Goal: Task Accomplishment & Management: Use online tool/utility

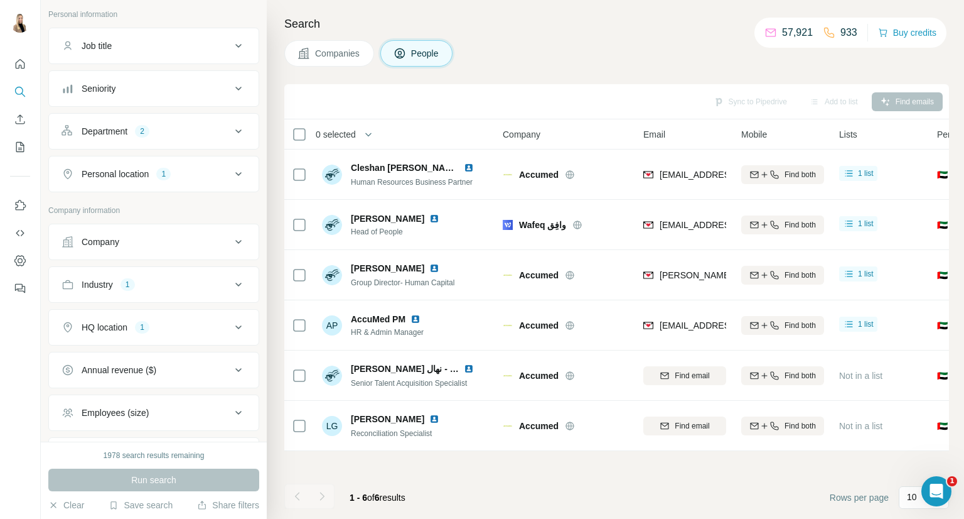
scroll to position [73, 0]
click at [201, 284] on div "Industry 1" at bounding box center [147, 284] width 170 height 13
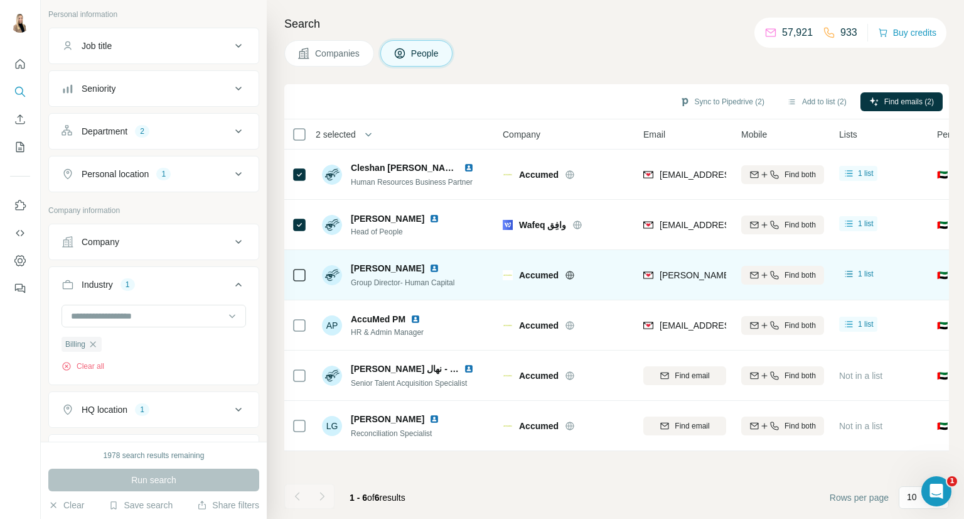
click at [300, 264] on div at bounding box center [299, 274] width 15 height 35
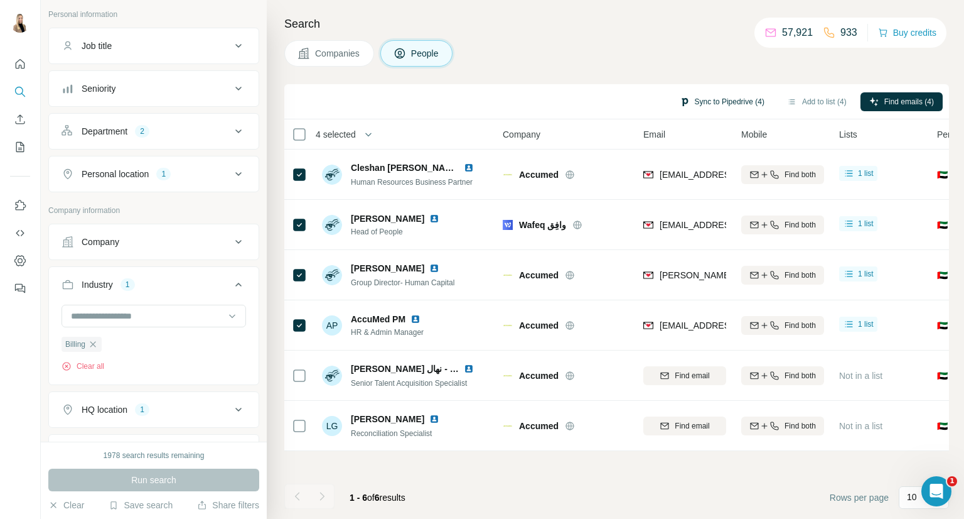
click at [723, 100] on button "Sync to Pipedrive (4)" at bounding box center [722, 101] width 102 height 19
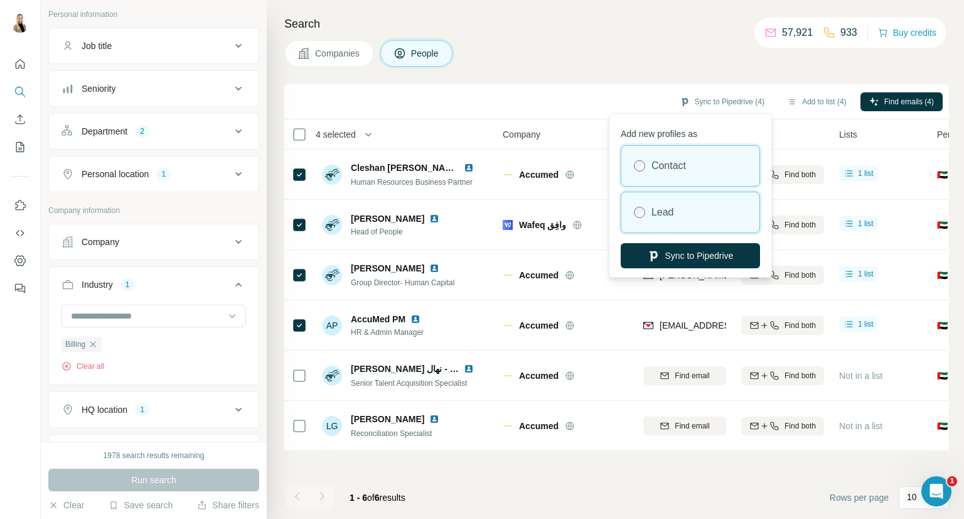
click at [696, 194] on div "Lead" at bounding box center [691, 212] width 138 height 40
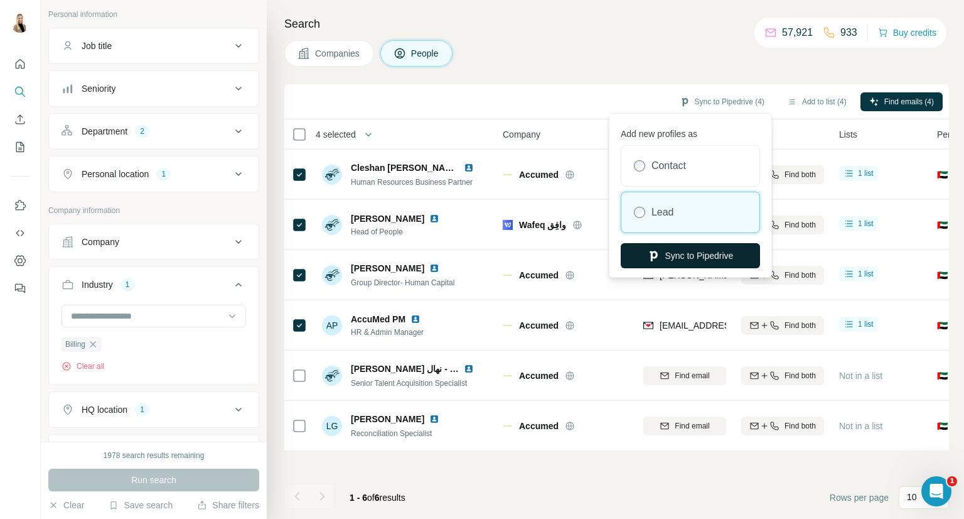
click at [688, 252] on button "Sync to Pipedrive" at bounding box center [690, 255] width 139 height 25
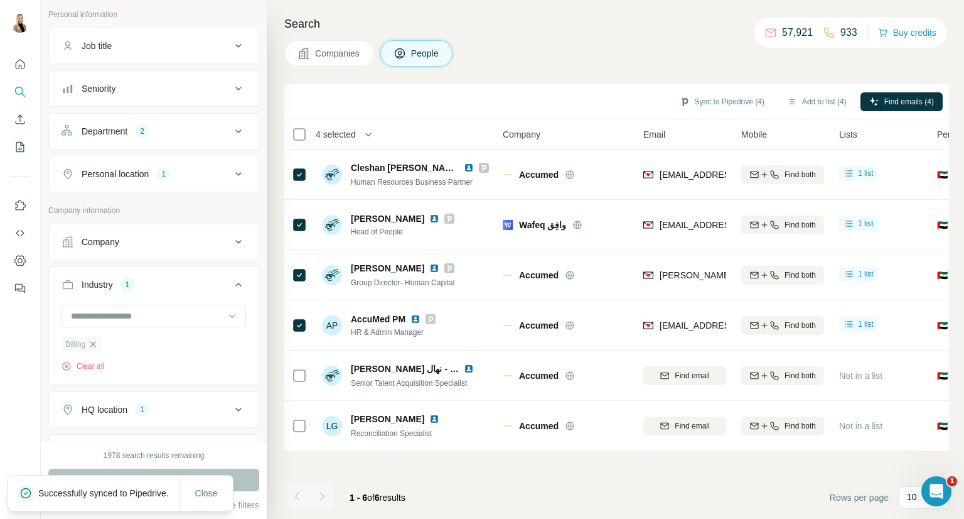
click at [89, 343] on icon "button" at bounding box center [93, 344] width 10 height 10
click at [148, 318] on input at bounding box center [147, 316] width 155 height 14
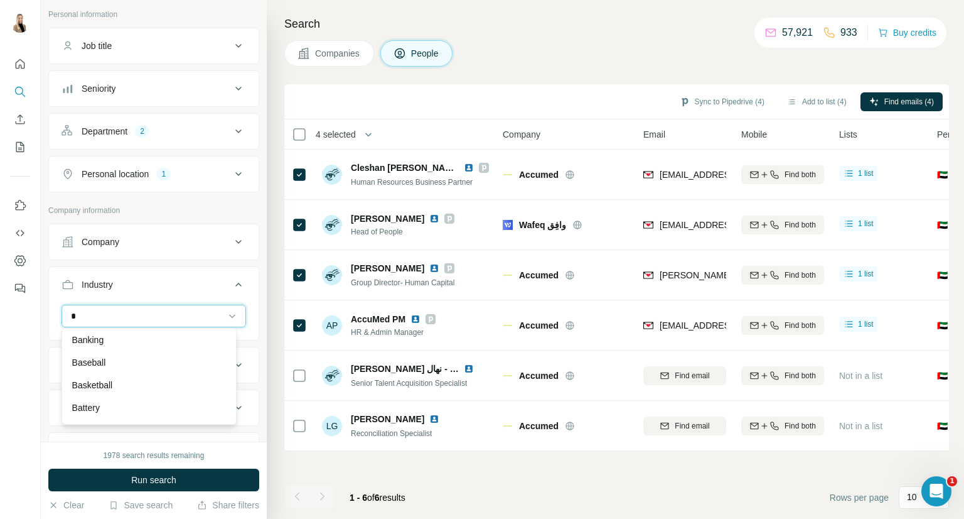
scroll to position [140, 0]
type input "*"
click at [154, 338] on div "Banking" at bounding box center [149, 338] width 154 height 13
click at [134, 314] on input at bounding box center [147, 316] width 155 height 14
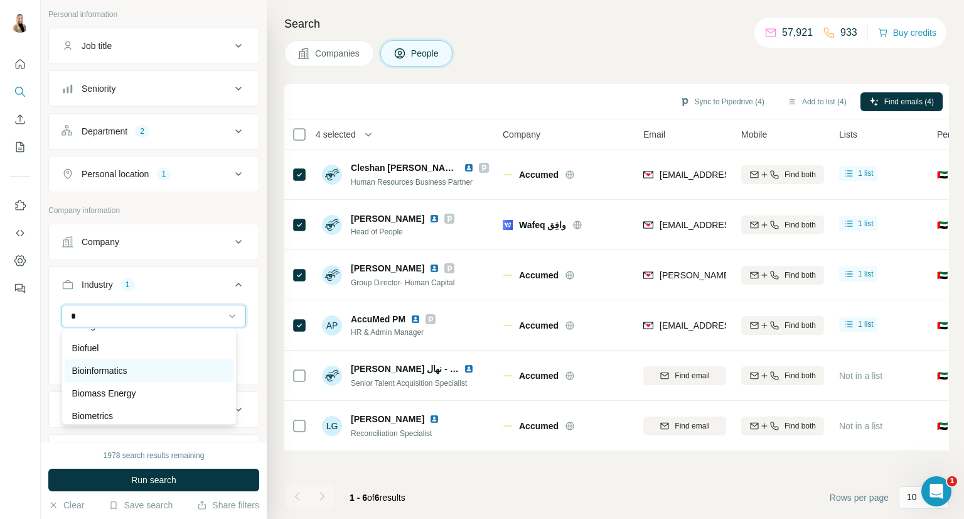
type input "*"
click at [132, 368] on div "Bioinformatics" at bounding box center [149, 370] width 154 height 13
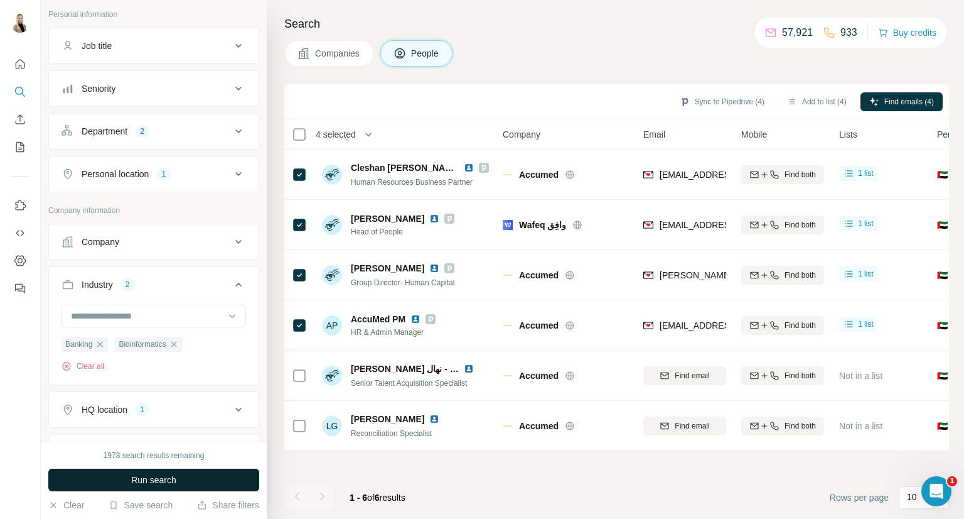
click at [144, 482] on span "Run search" at bounding box center [153, 479] width 45 height 13
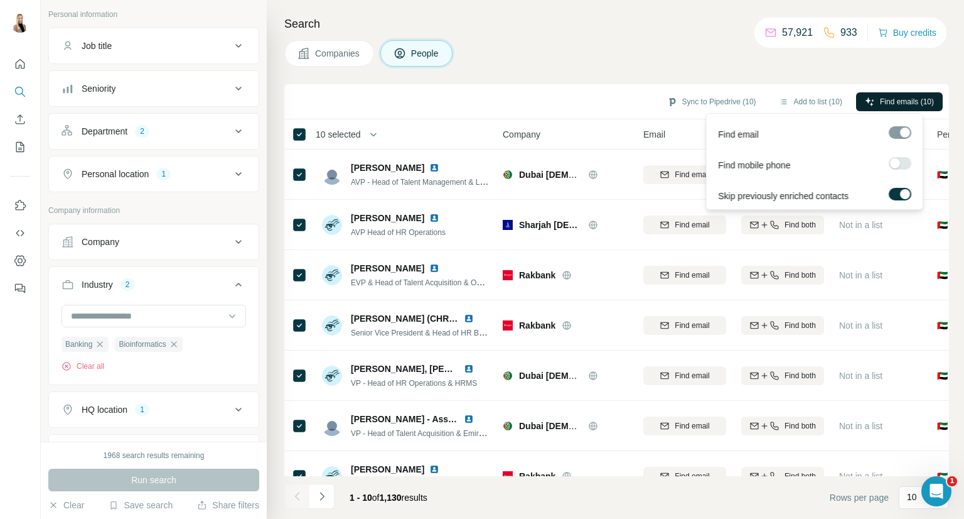
click at [920, 104] on span "Find emails (10)" at bounding box center [907, 101] width 54 height 11
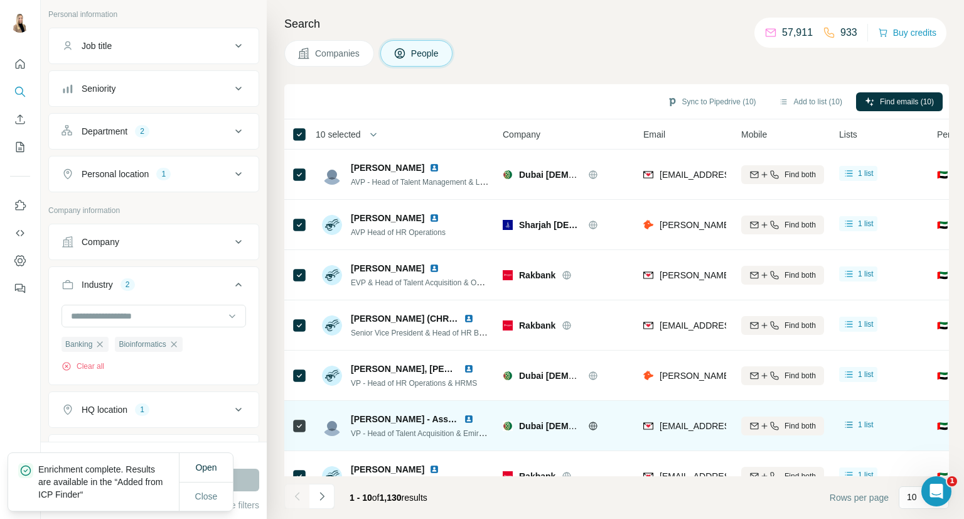
scroll to position [182, 0]
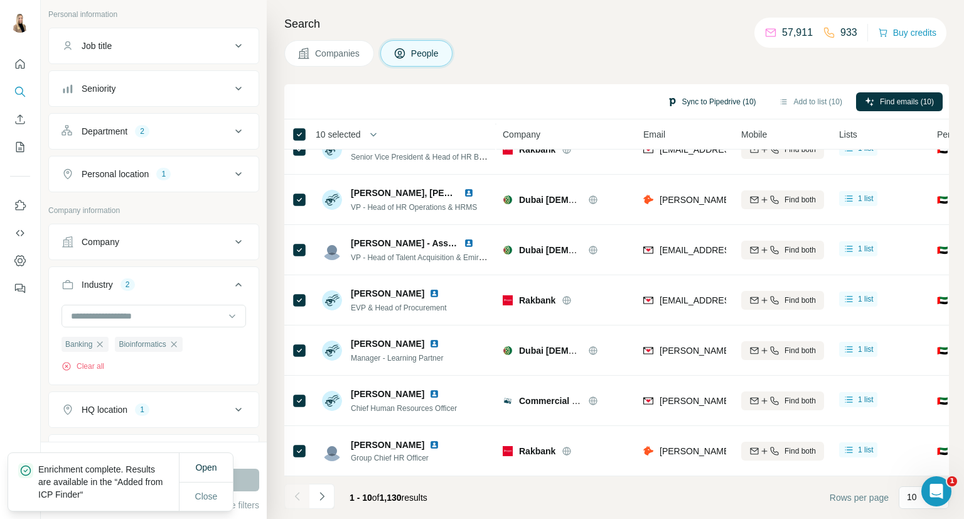
click at [741, 93] on button "Sync to Pipedrive (10)" at bounding box center [712, 101] width 107 height 19
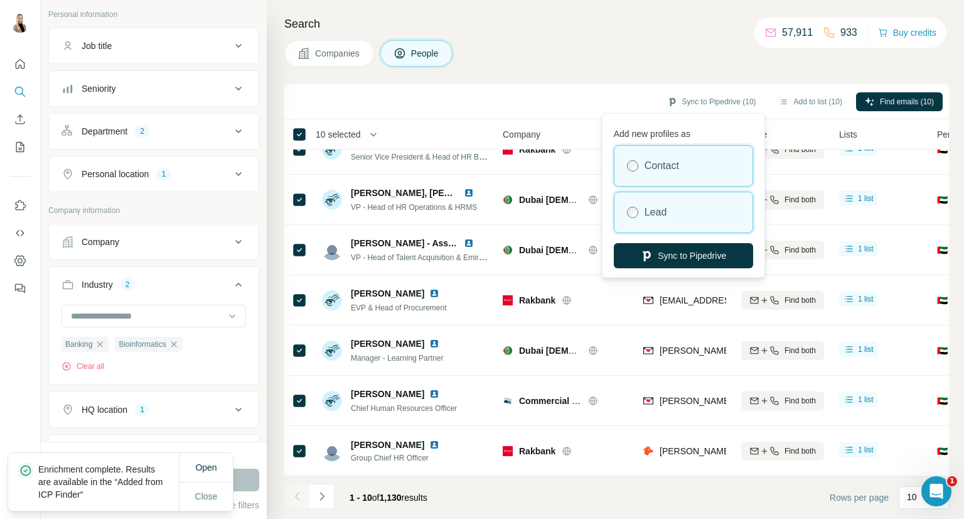
click at [711, 202] on div "Lead" at bounding box center [684, 212] width 138 height 40
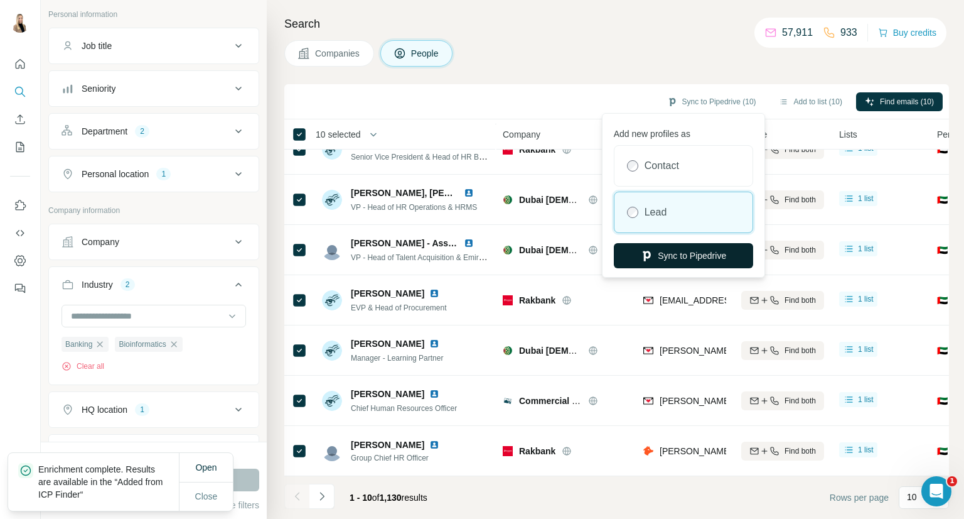
click at [696, 260] on button "Sync to Pipedrive" at bounding box center [683, 255] width 139 height 25
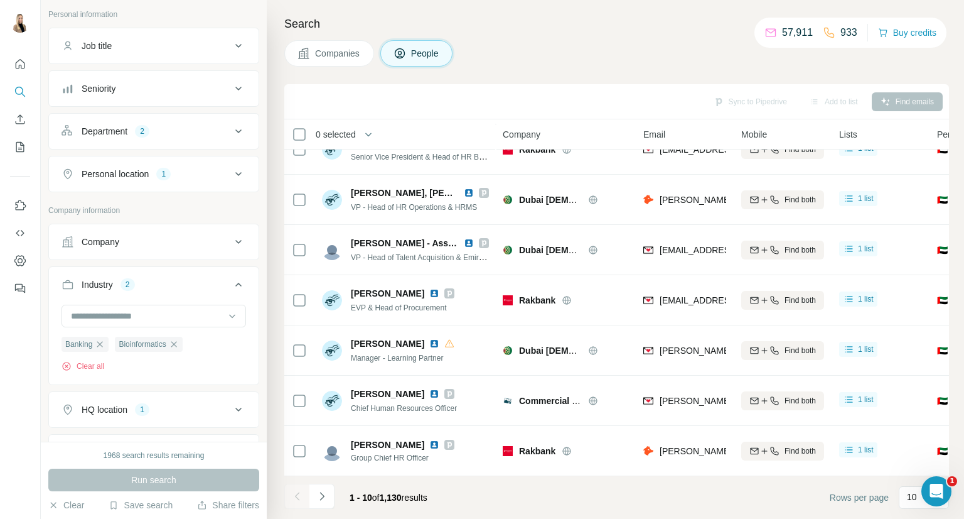
click at [335, 495] on div "1 - 10 of 1,130 results" at bounding box center [360, 497] width 153 height 28
click at [321, 498] on icon "Navigate to next page" at bounding box center [322, 496] width 4 height 8
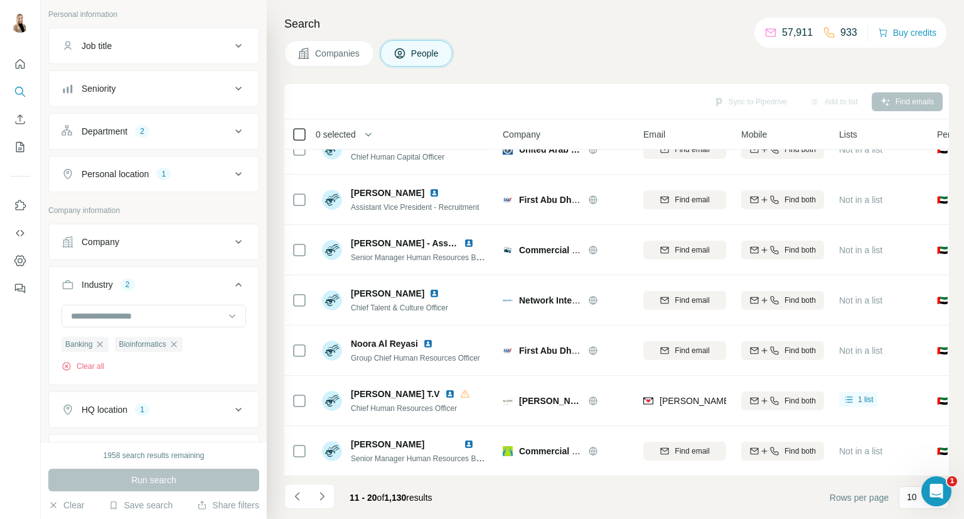
click at [292, 133] on icon at bounding box center [299, 134] width 15 height 15
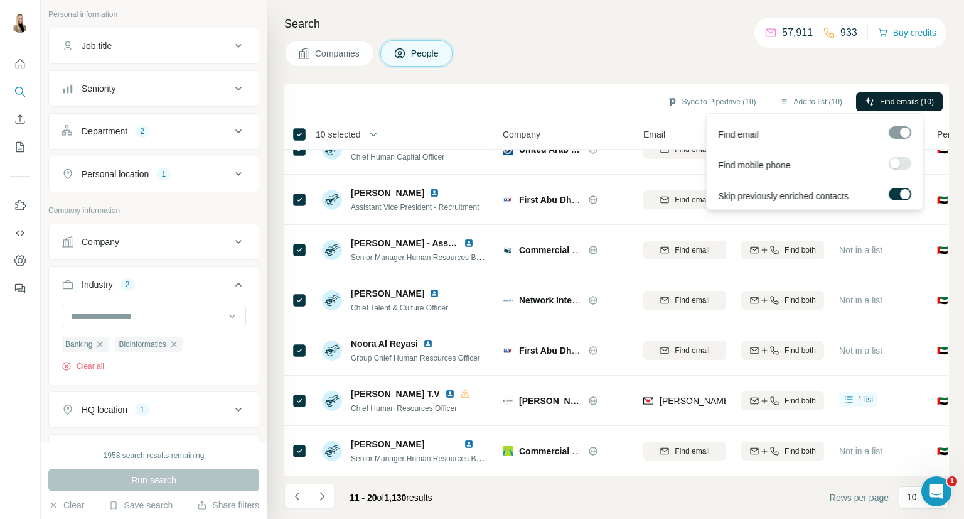
click at [890, 94] on button "Find emails (10)" at bounding box center [899, 101] width 87 height 19
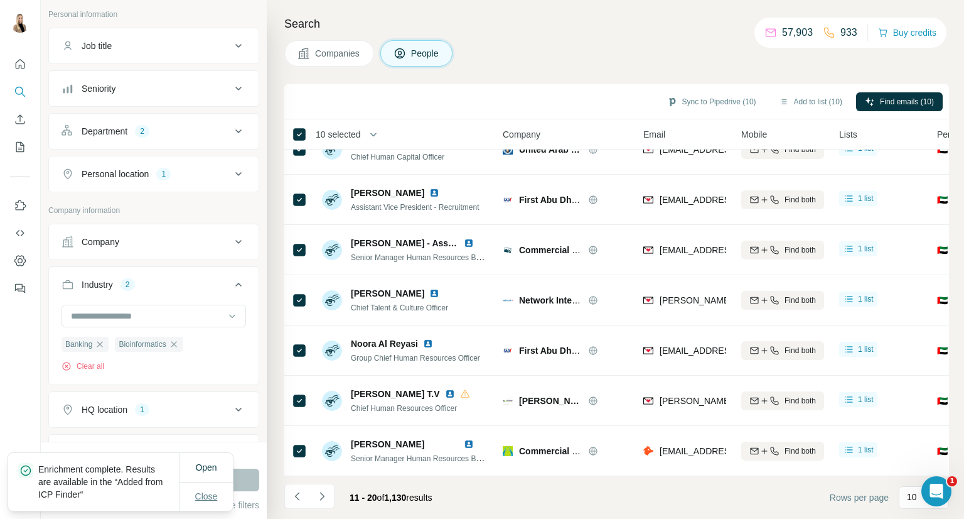
click at [210, 495] on span "Close" at bounding box center [206, 496] width 23 height 13
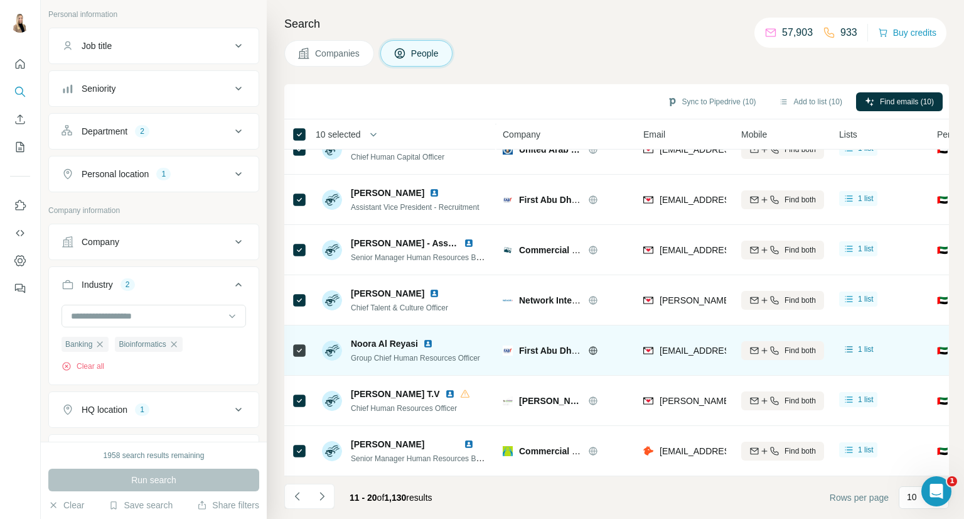
scroll to position [0, 0]
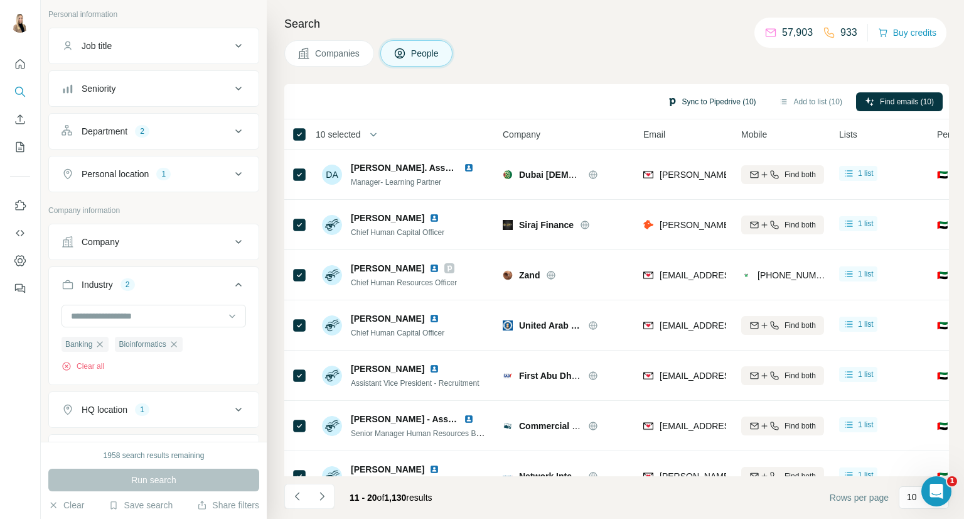
click at [723, 102] on button "Sync to Pipedrive (10)" at bounding box center [712, 101] width 107 height 19
click at [635, 80] on div "Search Companies People Sync to Pipedrive (10) Add to list (10) Find emails (10…" at bounding box center [616, 259] width 698 height 519
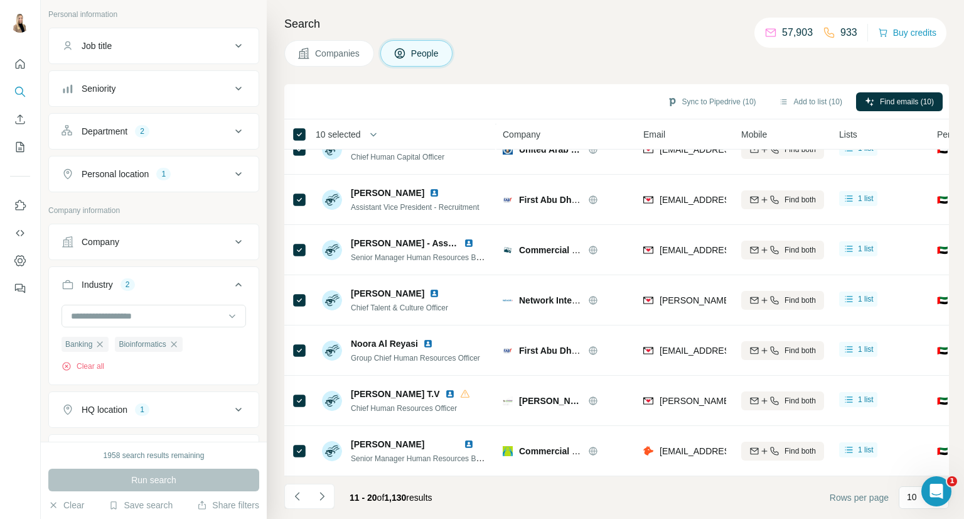
scroll to position [182, 0]
click at [721, 99] on button "Sync to Pipedrive (10)" at bounding box center [712, 101] width 107 height 19
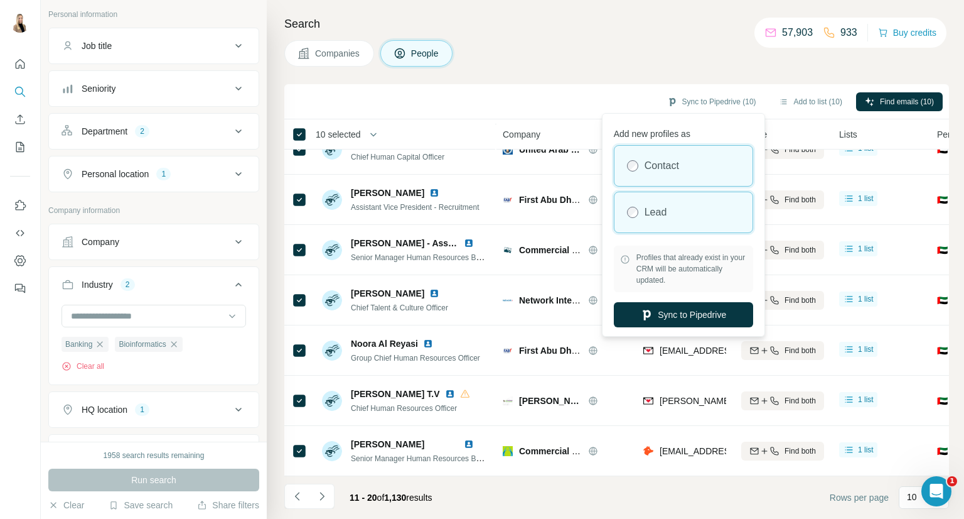
click at [676, 210] on div "Lead" at bounding box center [684, 212] width 138 height 40
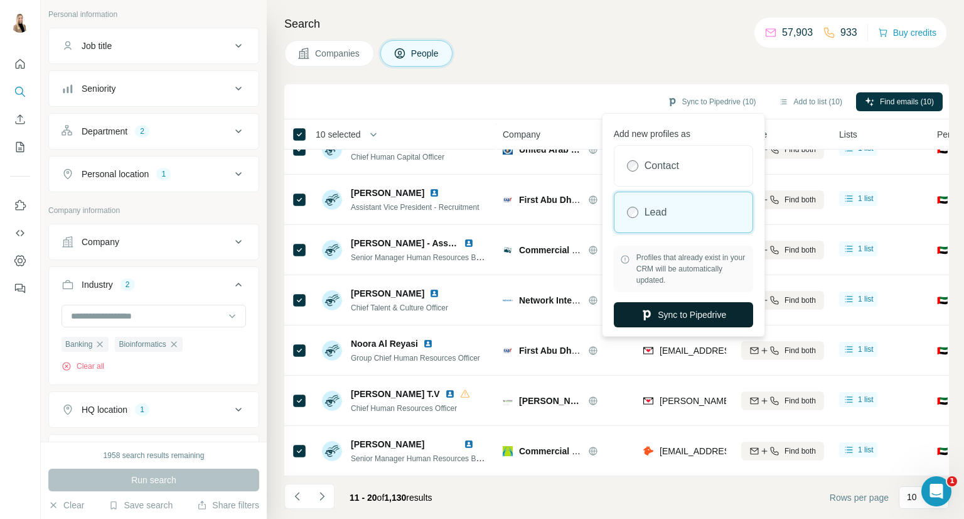
click at [680, 308] on button "Sync to Pipedrive" at bounding box center [683, 314] width 139 height 25
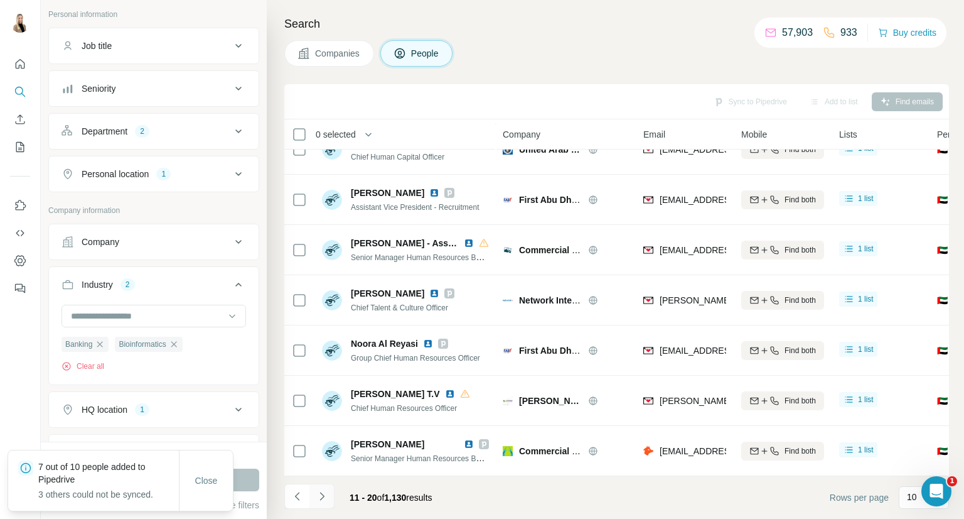
click at [320, 495] on icon "Navigate to next page" at bounding box center [322, 496] width 13 height 13
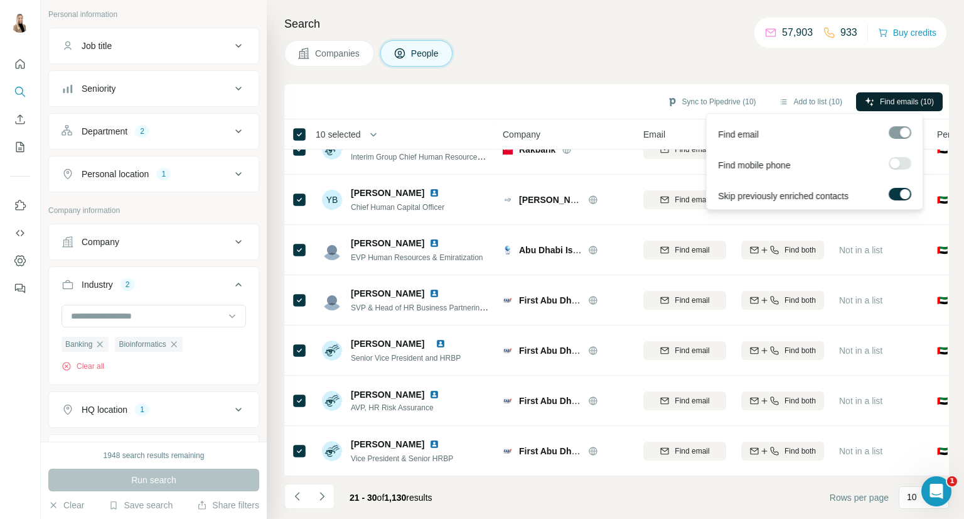
click at [901, 109] on button "Find emails (10)" at bounding box center [899, 101] width 87 height 19
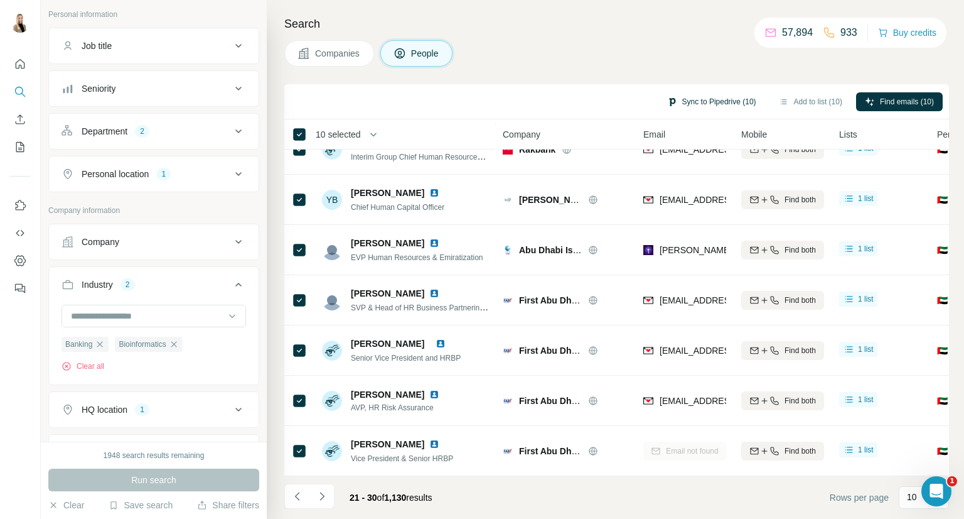
click at [718, 99] on button "Sync to Pipedrive (10)" at bounding box center [712, 101] width 107 height 19
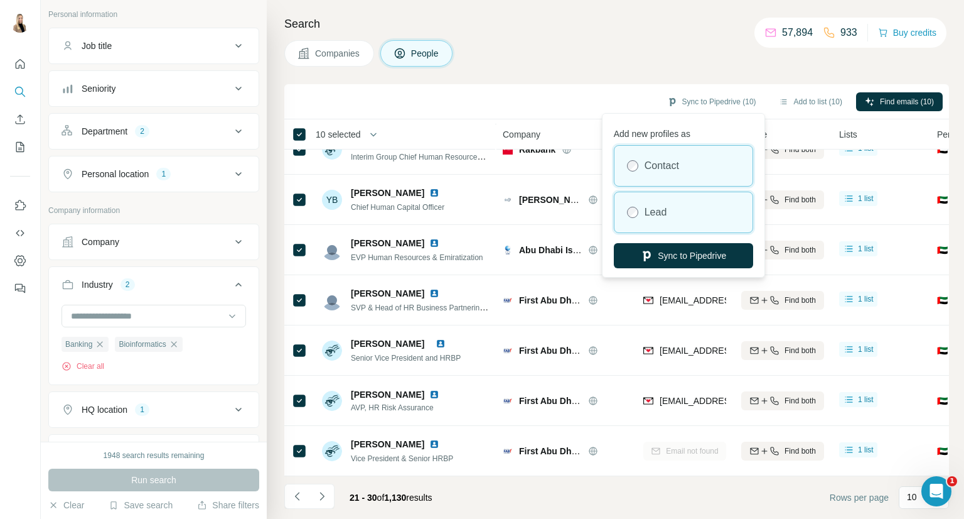
click at [670, 195] on div "Lead" at bounding box center [684, 212] width 138 height 40
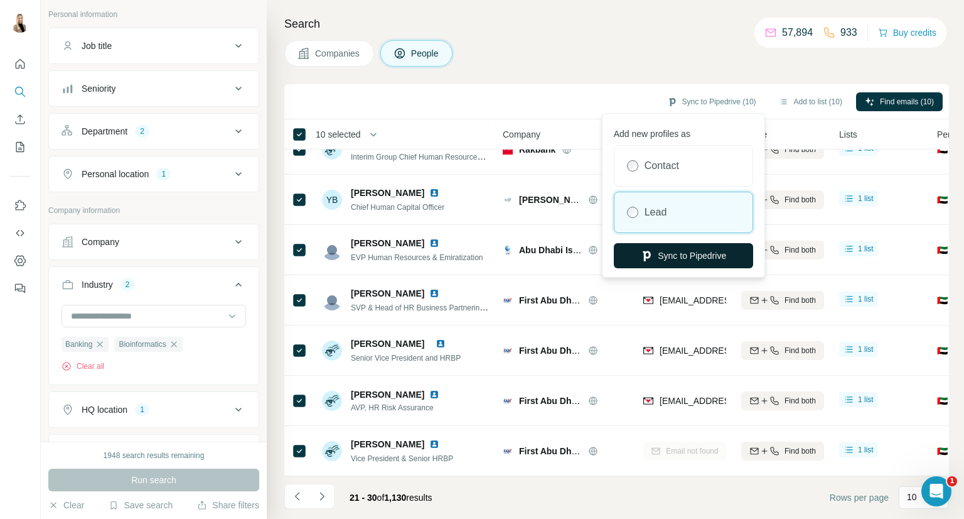
click at [673, 261] on button "Sync to Pipedrive" at bounding box center [683, 255] width 139 height 25
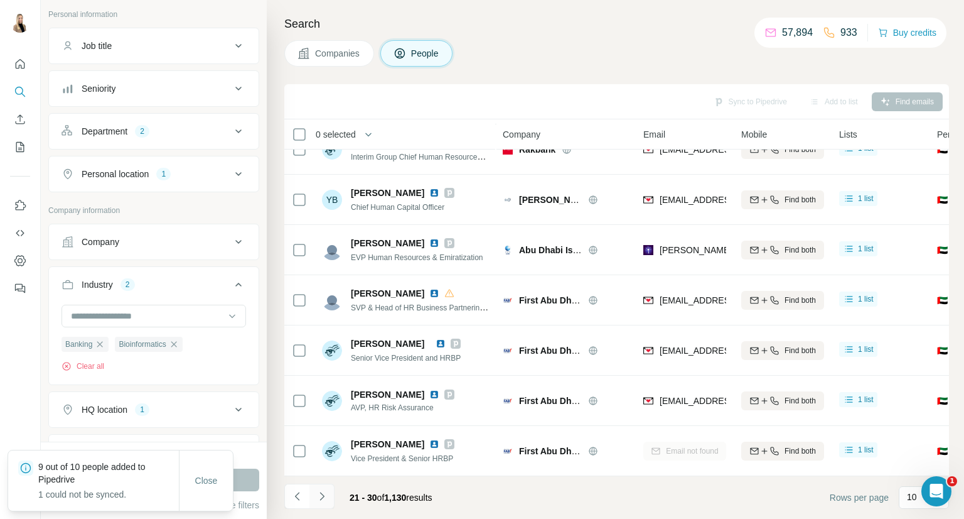
click at [322, 493] on icon "Navigate to next page" at bounding box center [322, 496] width 13 height 13
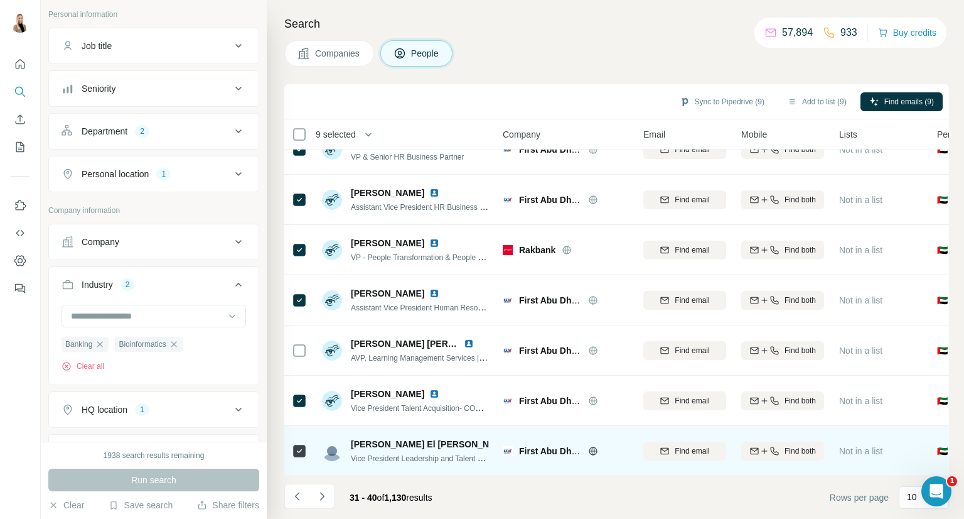
click at [299, 450] on icon at bounding box center [299, 450] width 15 height 15
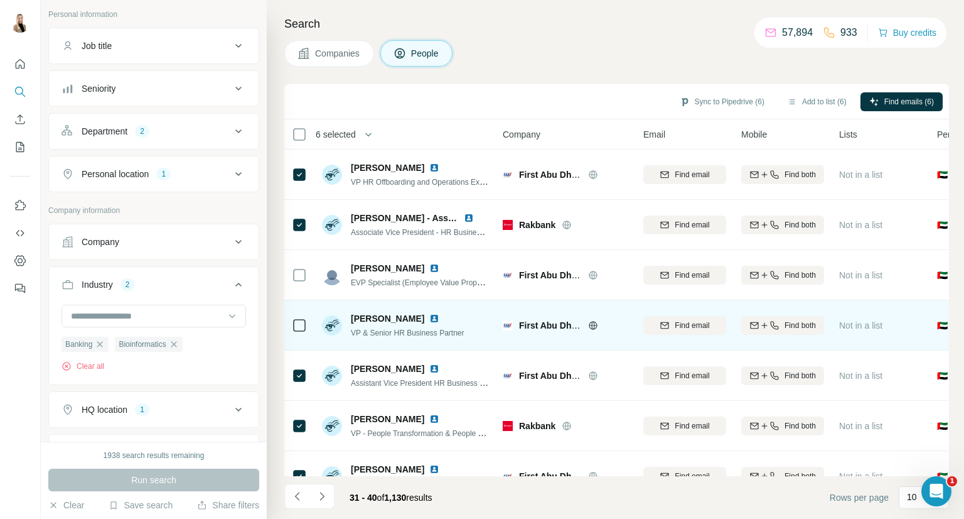
scroll to position [0, 0]
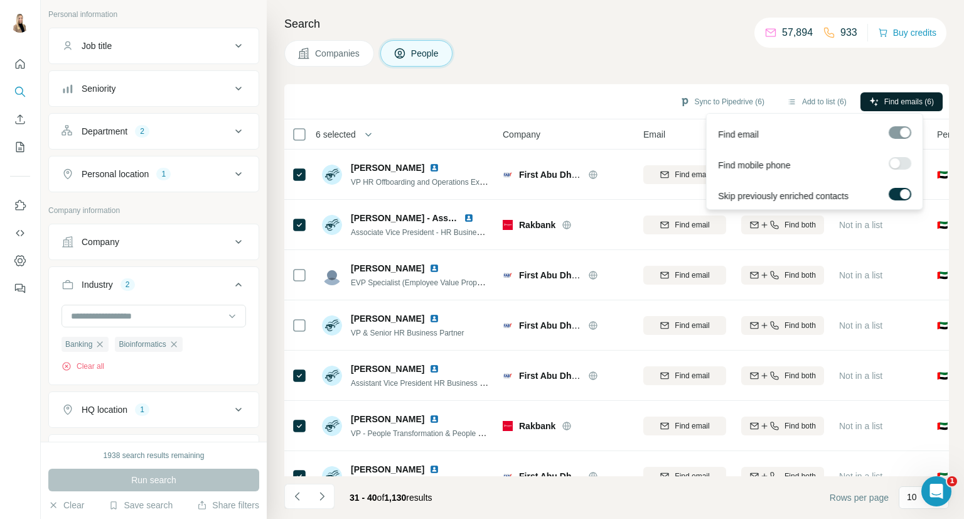
click at [912, 105] on span "Find emails (6)" at bounding box center [910, 101] width 50 height 11
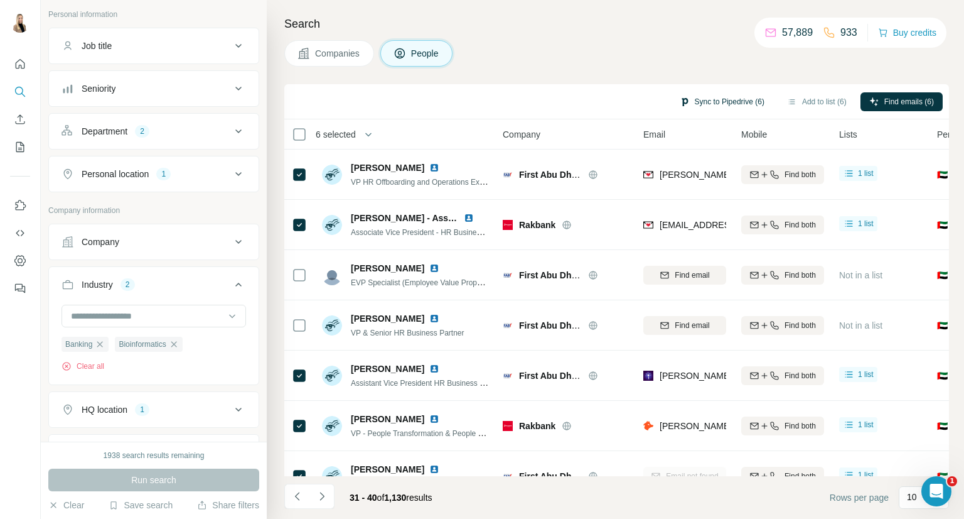
click at [726, 96] on button "Sync to Pipedrive (6)" at bounding box center [722, 101] width 102 height 19
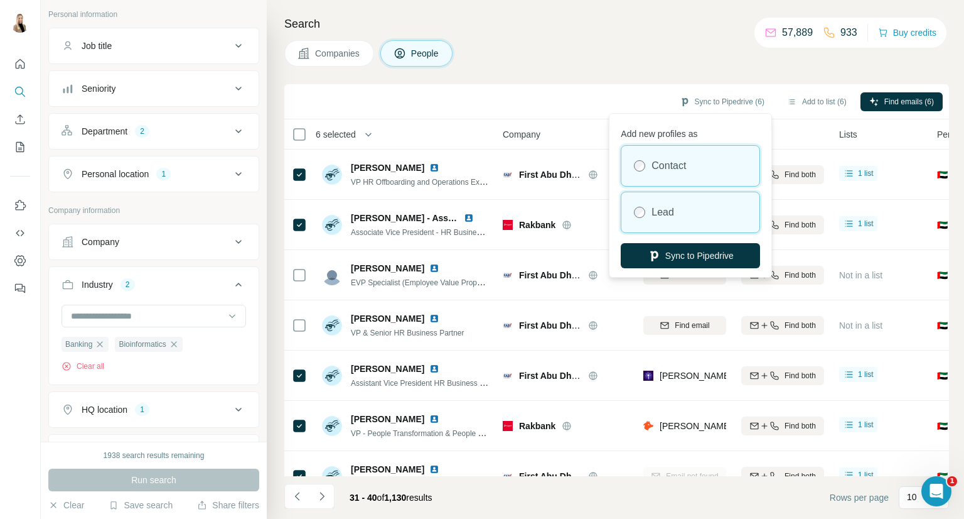
click at [667, 222] on div "Lead" at bounding box center [691, 212] width 138 height 40
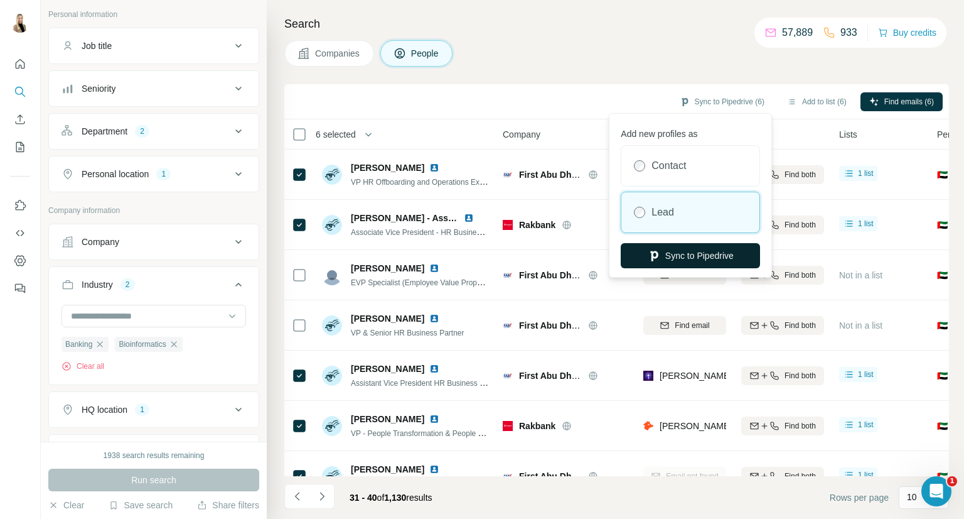
click at [695, 267] on button "Sync to Pipedrive" at bounding box center [690, 255] width 139 height 25
